Goal: Information Seeking & Learning: Learn about a topic

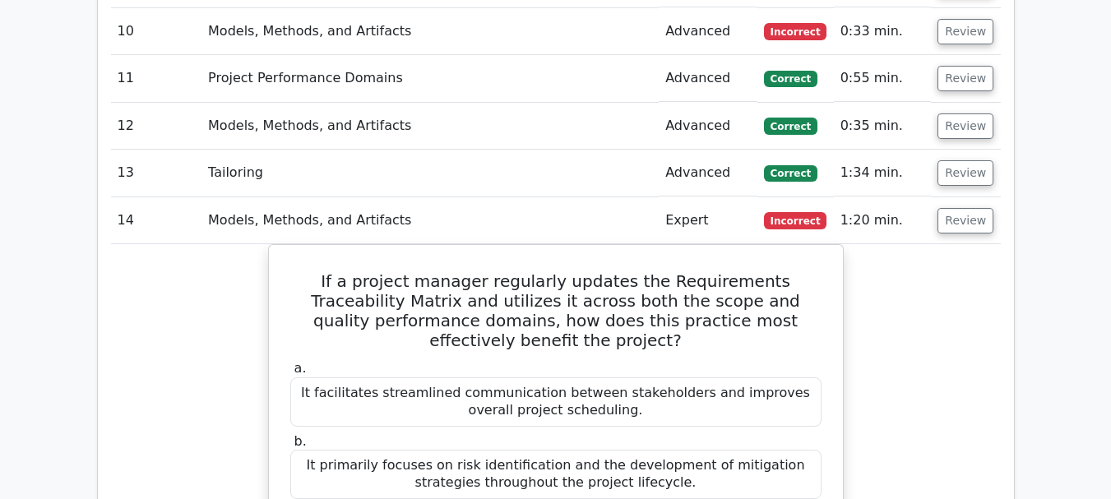
scroll to position [1727, 0]
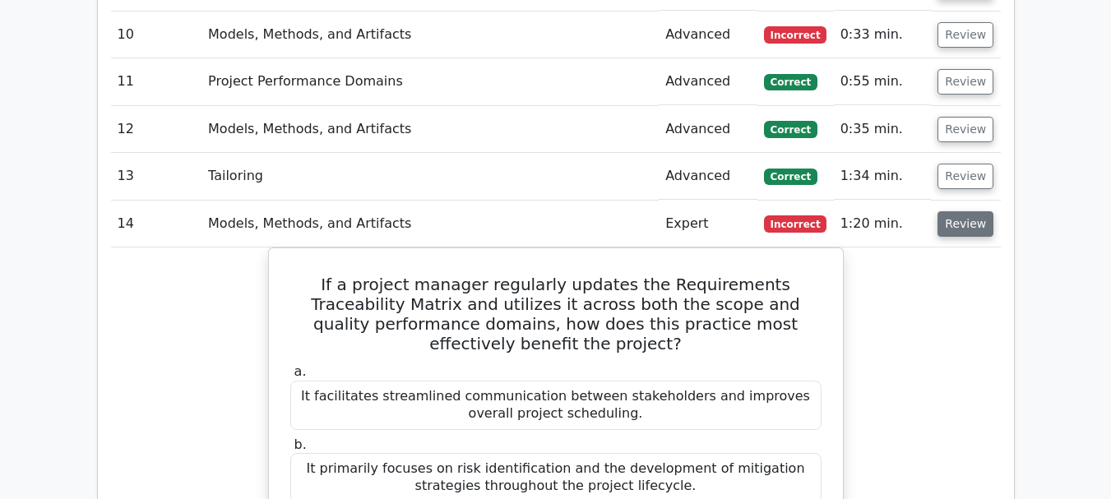
click at [966, 211] on button "Review" at bounding box center [966, 223] width 56 height 25
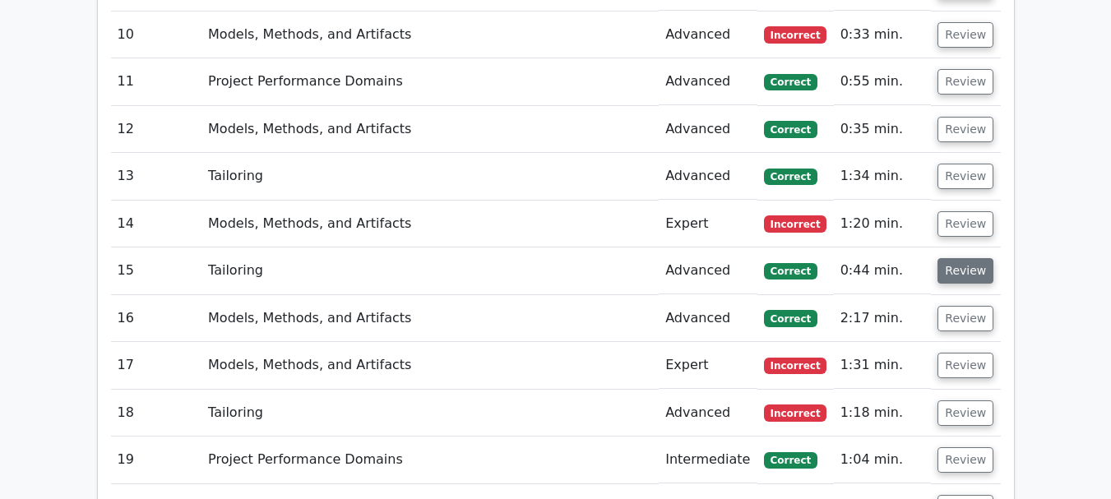
click at [957, 258] on button "Review" at bounding box center [966, 270] width 56 height 25
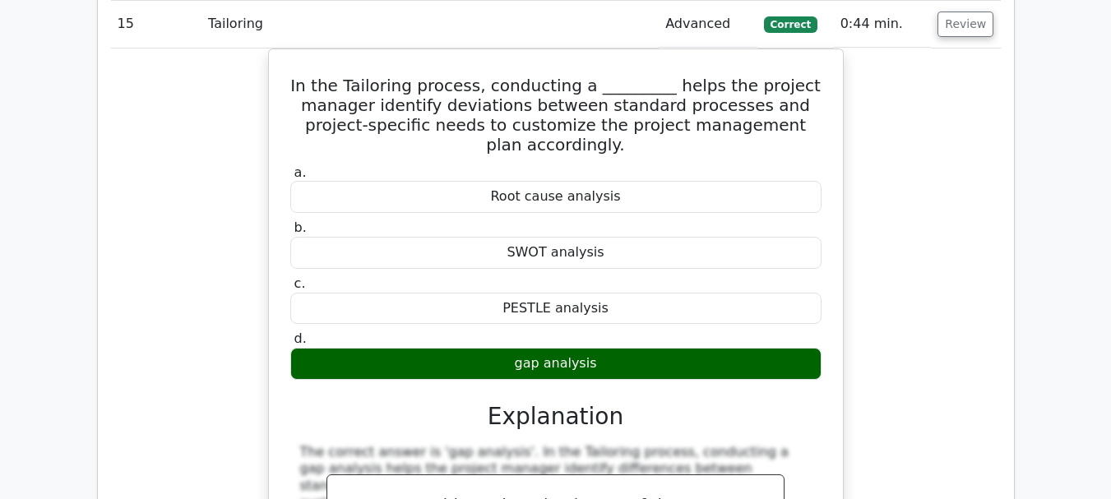
scroll to position [1892, 0]
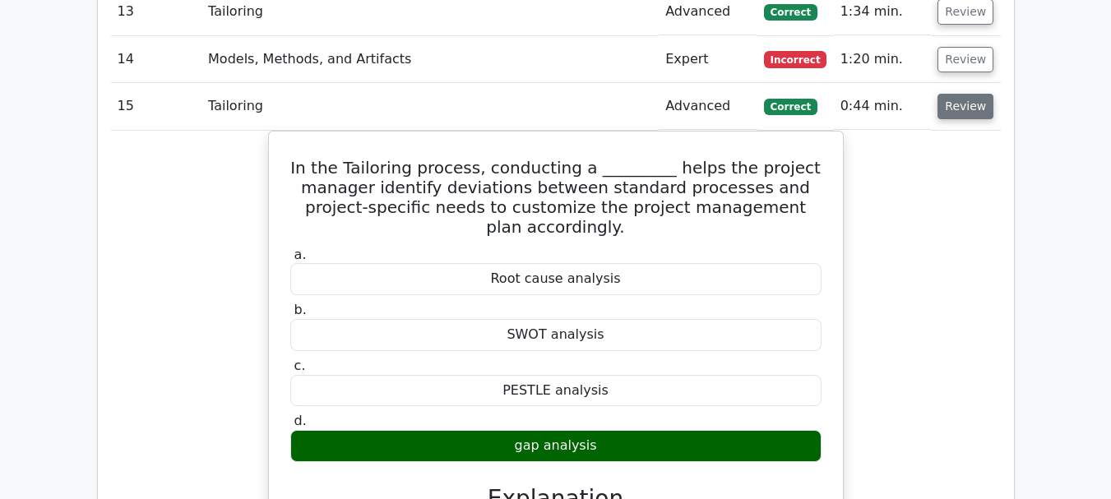
click at [966, 94] on button "Review" at bounding box center [966, 106] width 56 height 25
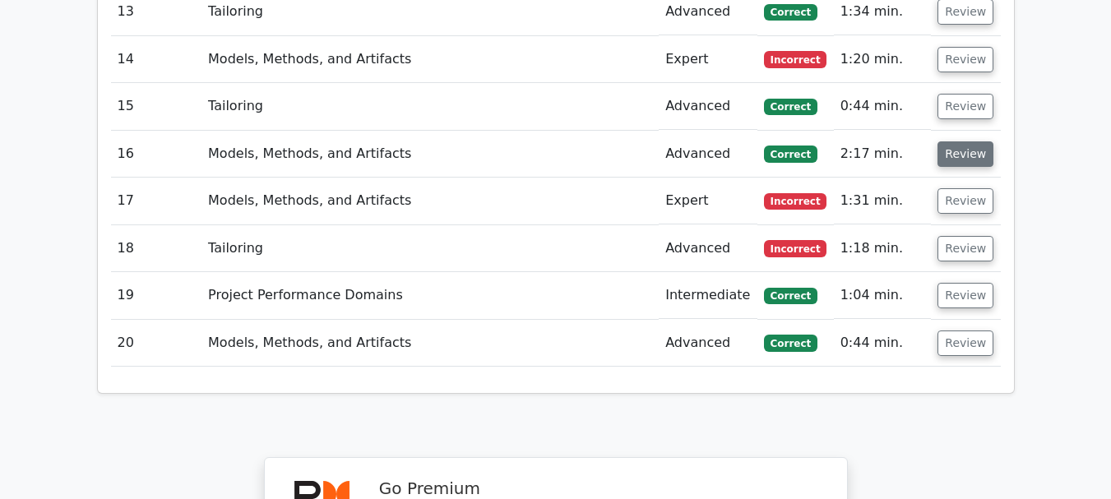
click at [962, 141] on button "Review" at bounding box center [966, 153] width 56 height 25
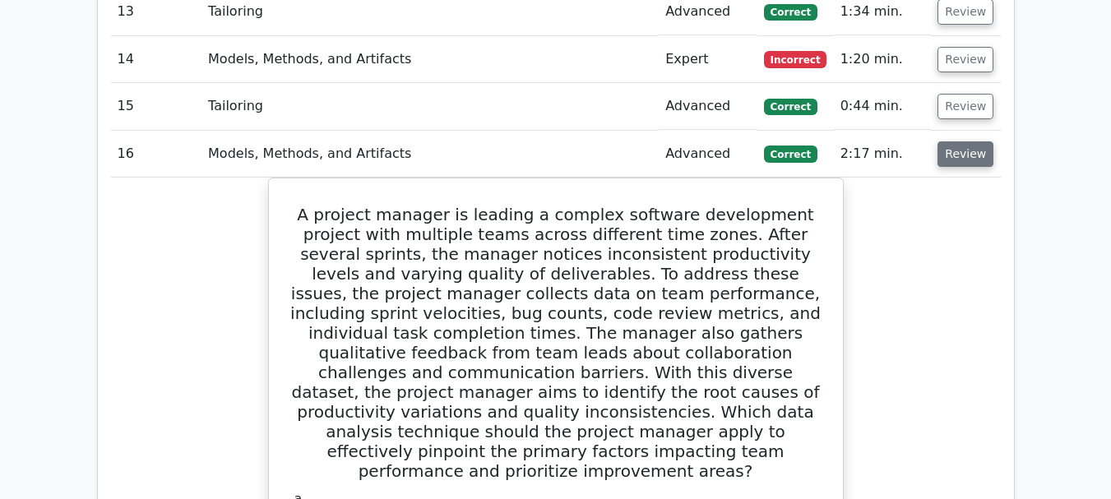
click at [968, 141] on button "Review" at bounding box center [966, 153] width 56 height 25
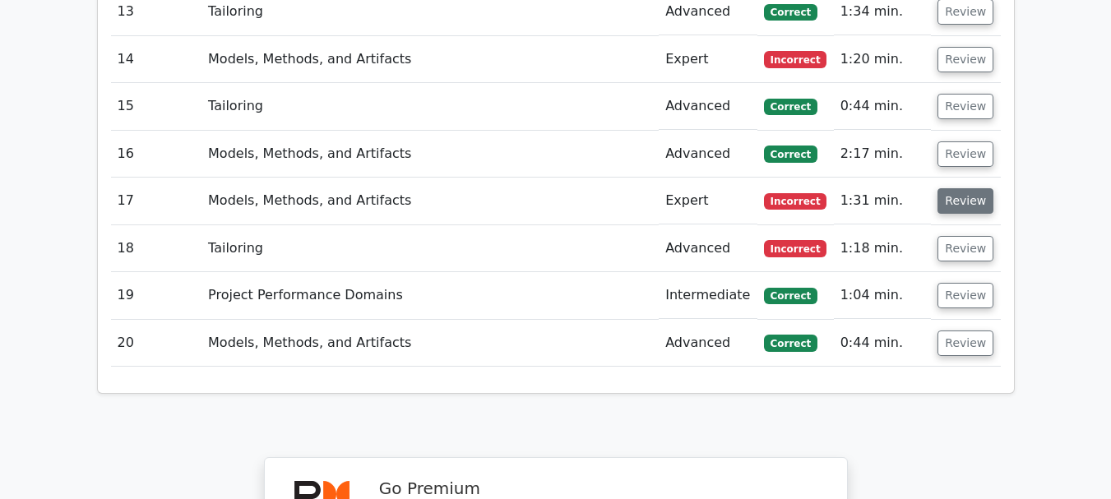
click at [966, 188] on button "Review" at bounding box center [966, 200] width 56 height 25
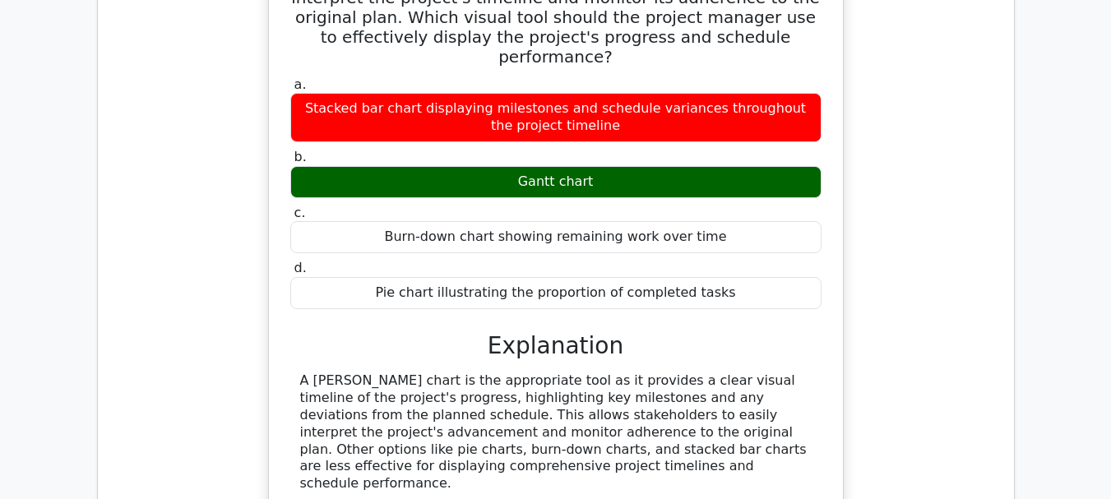
scroll to position [2303, 0]
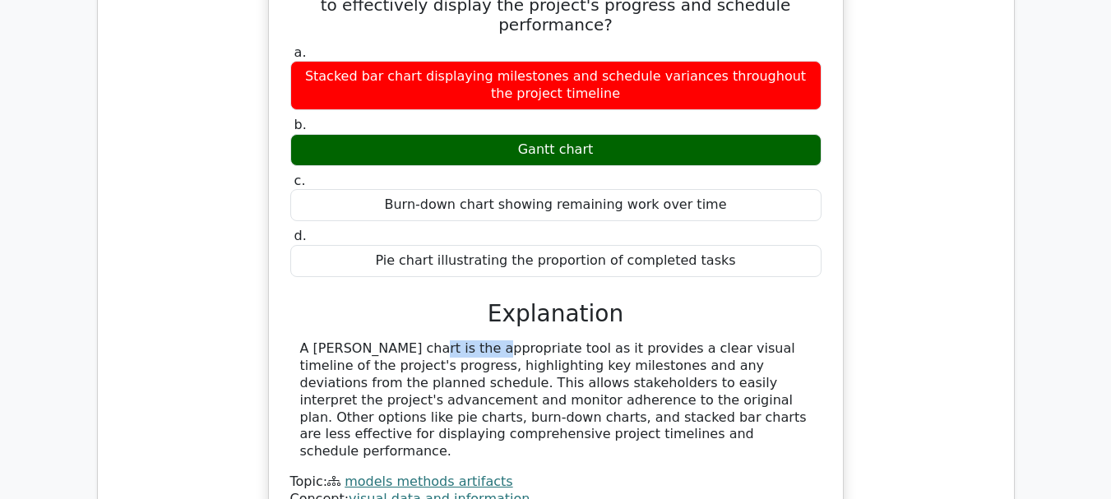
drag, startPoint x: 312, startPoint y: 267, endPoint x: 377, endPoint y: 269, distance: 65.0
click at [377, 341] on div "A [PERSON_NAME] chart is the appropriate tool as it provides a clear visual tim…" at bounding box center [556, 401] width 512 height 120
copy div "Gantt chart"
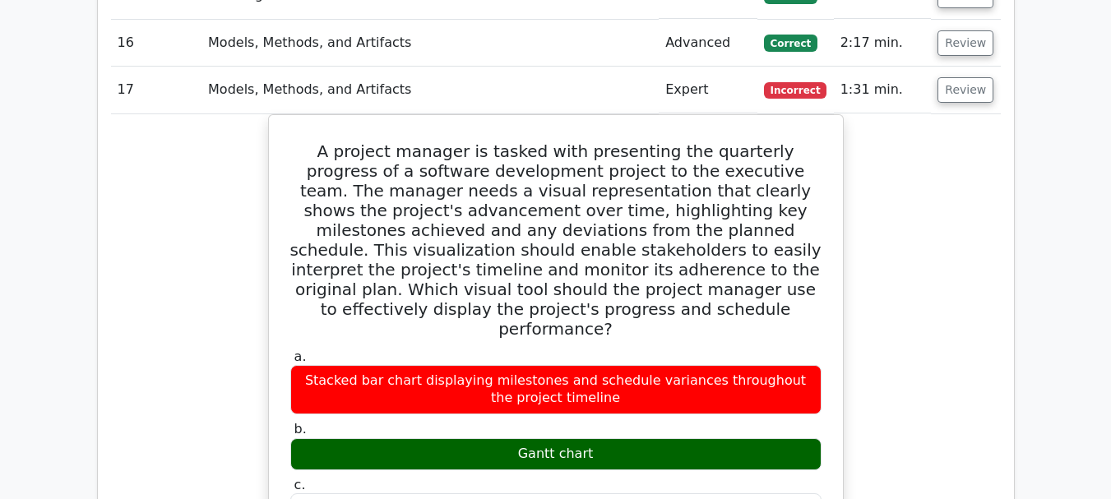
scroll to position [1974, 0]
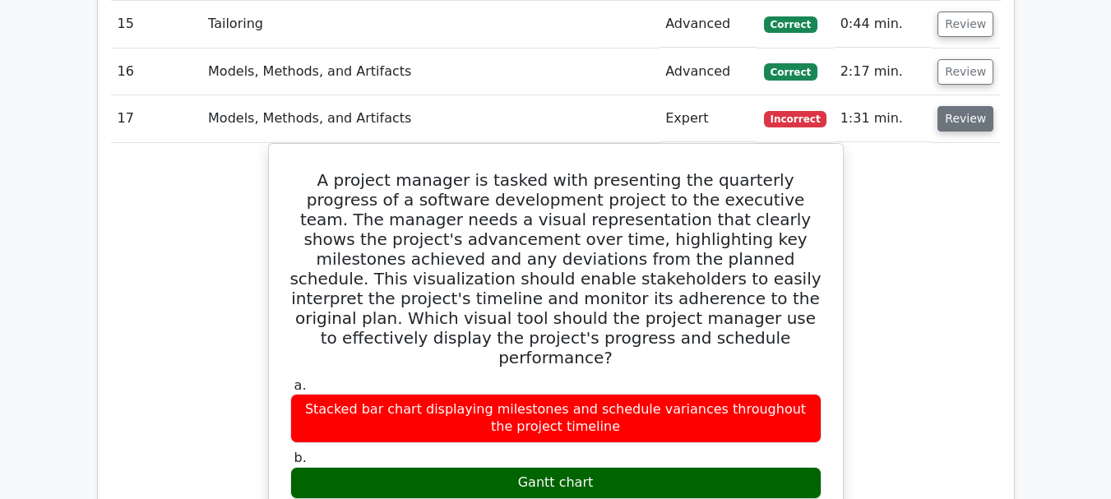
click at [950, 106] on button "Review" at bounding box center [966, 118] width 56 height 25
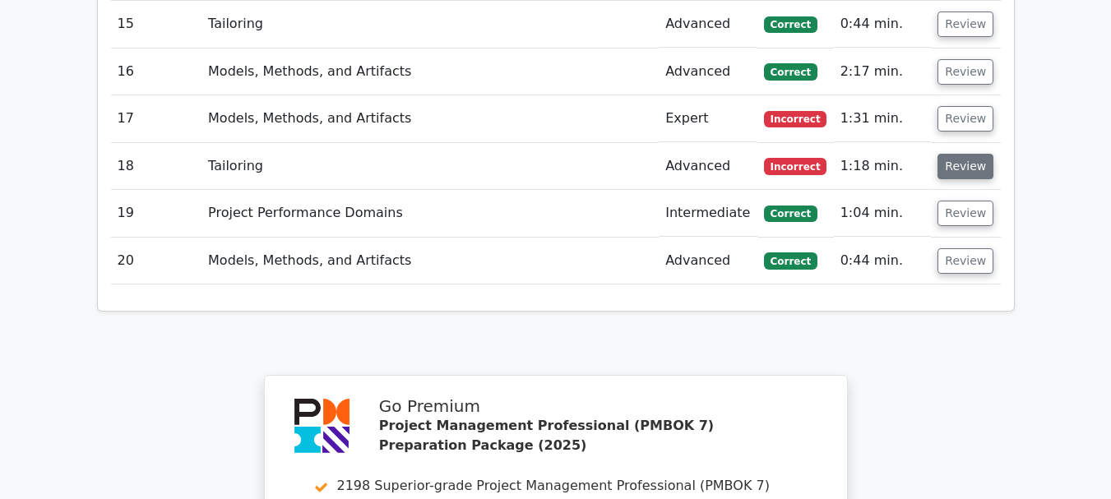
click at [959, 154] on button "Review" at bounding box center [966, 166] width 56 height 25
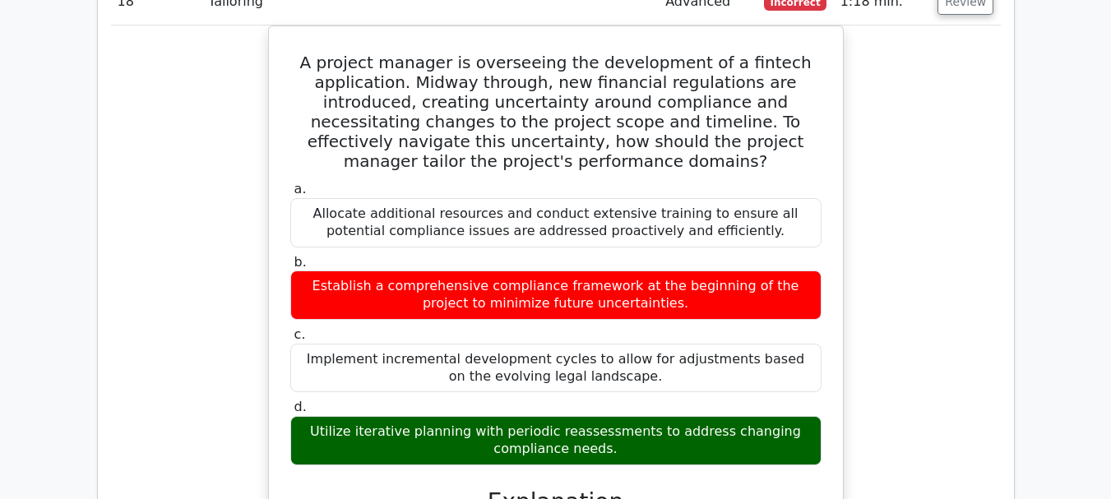
scroll to position [2056, 0]
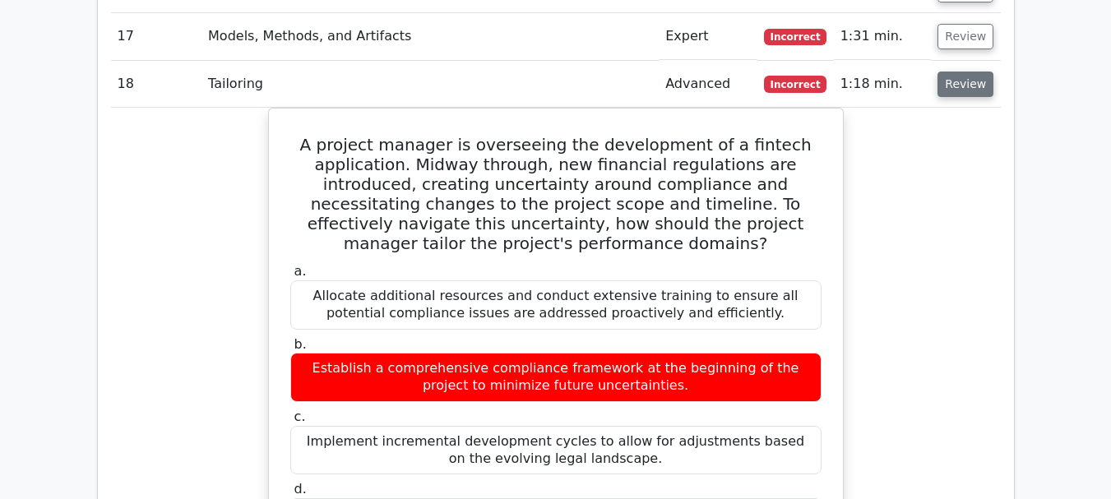
click at [977, 72] on button "Review" at bounding box center [966, 84] width 56 height 25
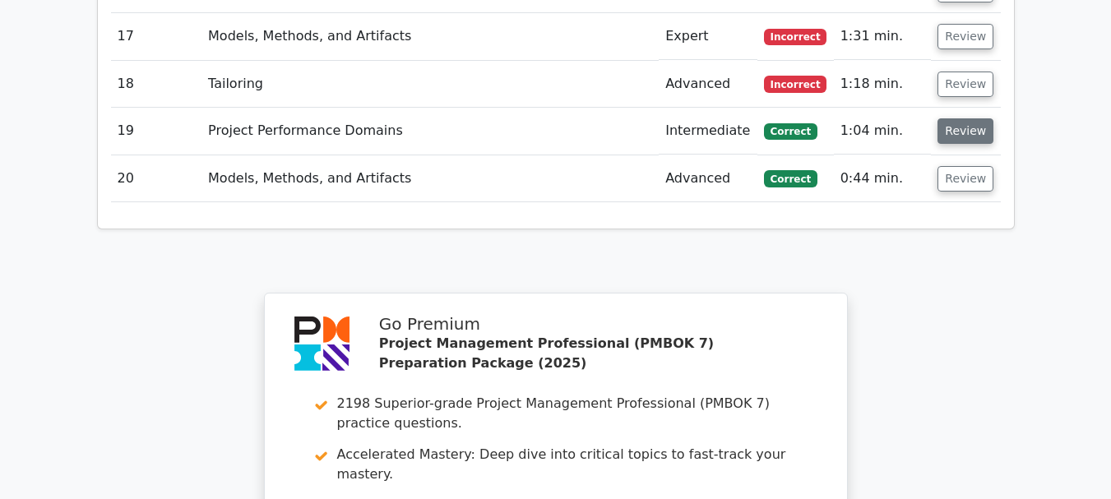
click at [963, 118] on button "Review" at bounding box center [966, 130] width 56 height 25
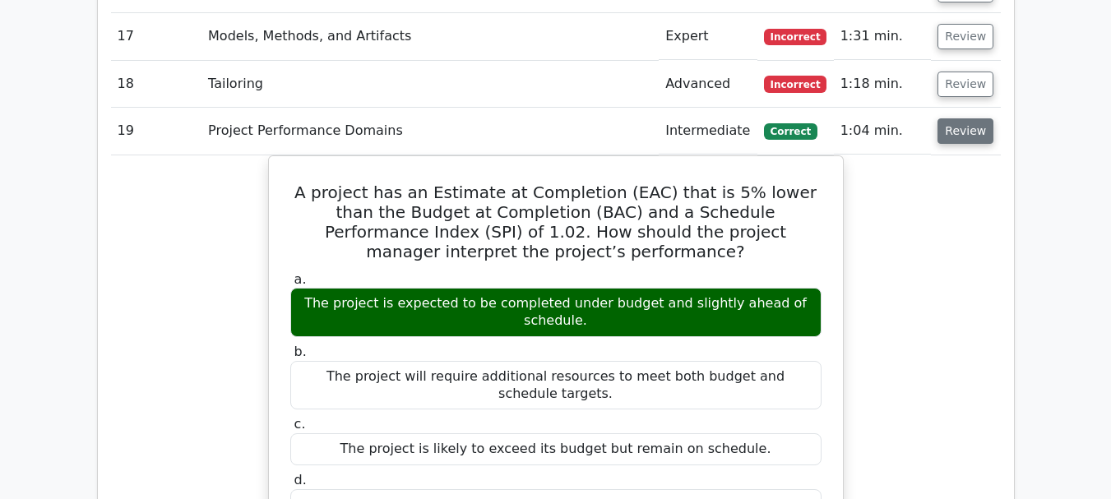
click at [966, 118] on button "Review" at bounding box center [966, 130] width 56 height 25
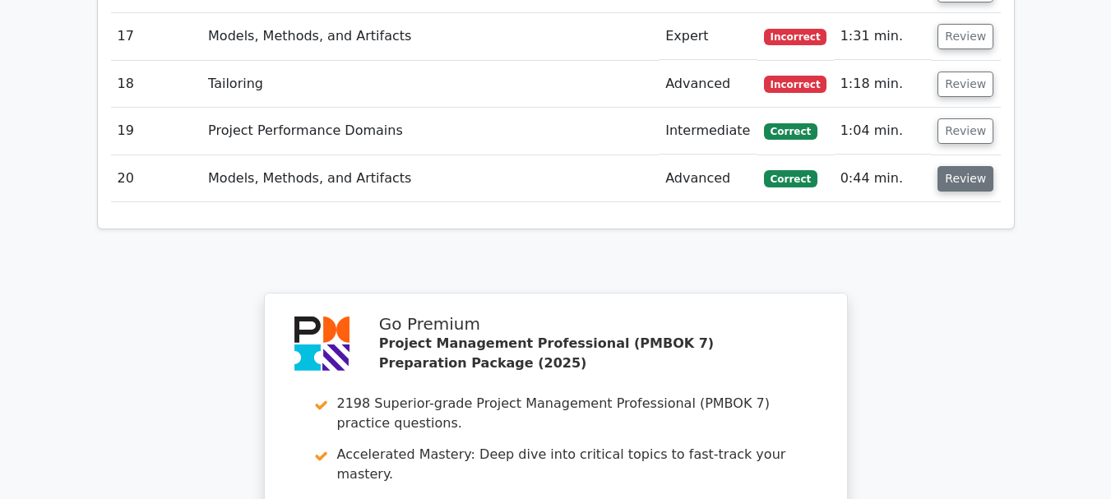
click at [955, 166] on button "Review" at bounding box center [966, 178] width 56 height 25
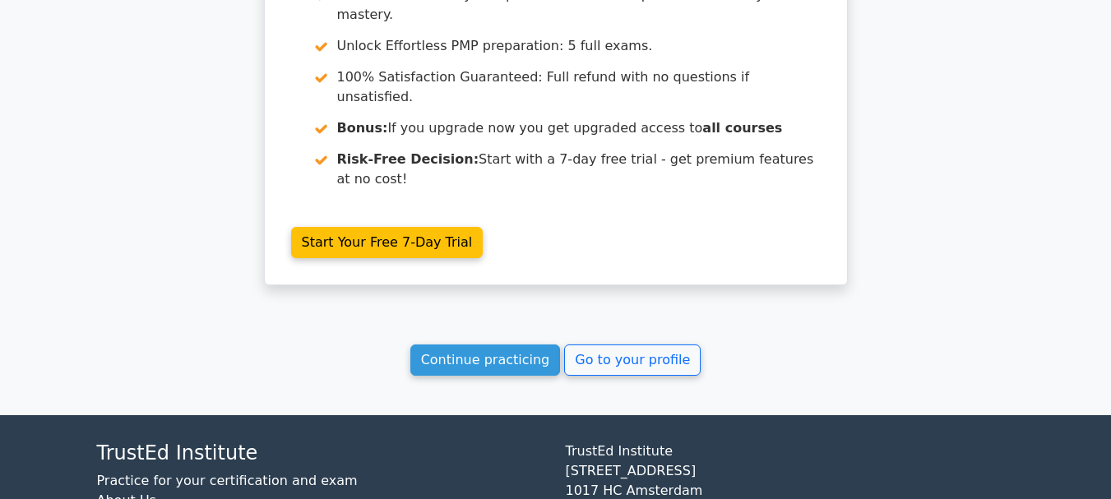
scroll to position [3195, 0]
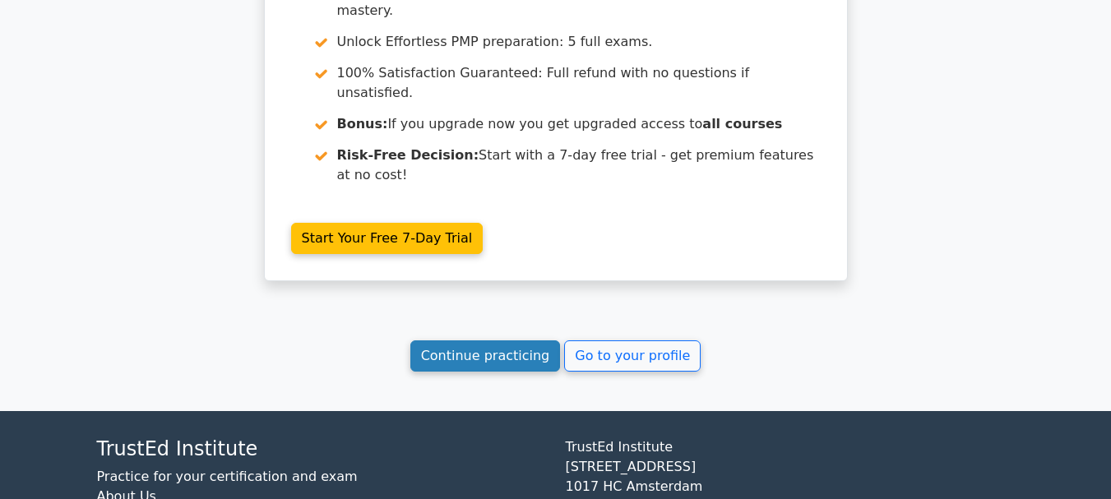
click at [521, 341] on link "Continue practicing" at bounding box center [485, 356] width 151 height 31
